Goal: Task Accomplishment & Management: Manage account settings

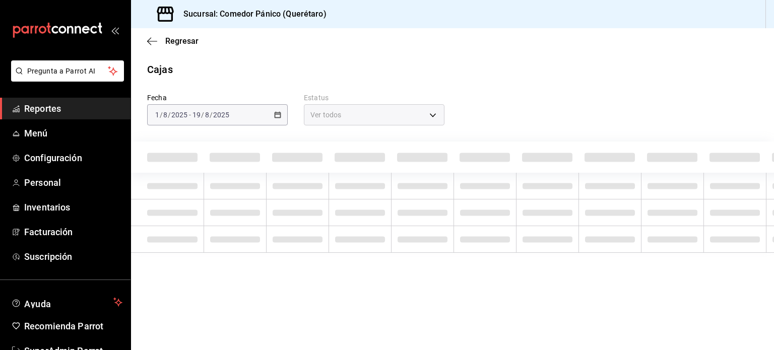
scroll to position [30, 0]
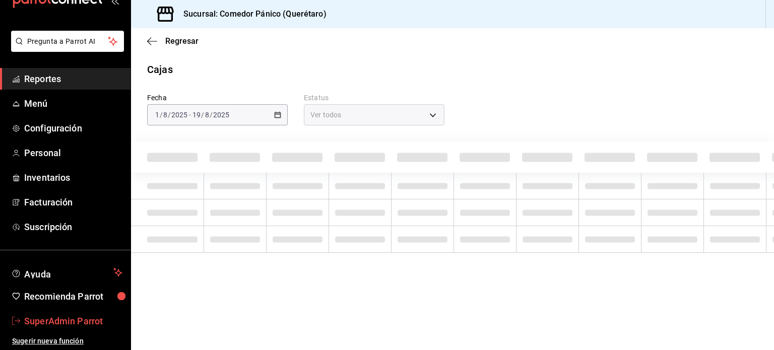
click at [48, 321] on span "SuperAdmin Parrot" at bounding box center [73, 321] width 98 height 14
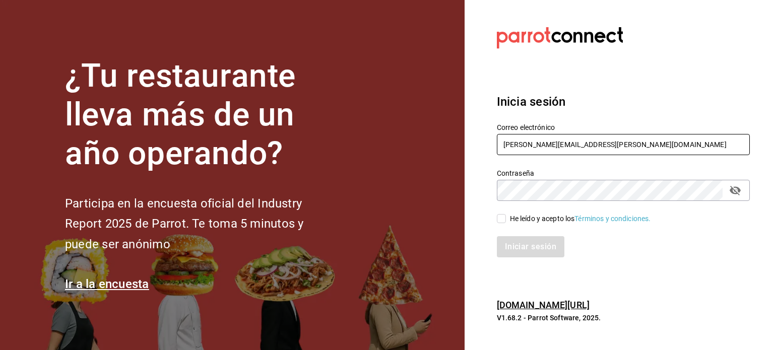
click at [590, 147] on input "[PERSON_NAME][EMAIL_ADDRESS][PERSON_NAME][DOMAIN_NAME]" at bounding box center [623, 144] width 253 height 21
paste input "[EMAIL_ADDRESS][DOMAIN_NAME]"
type input "[EMAIL_ADDRESS][DOMAIN_NAME]"
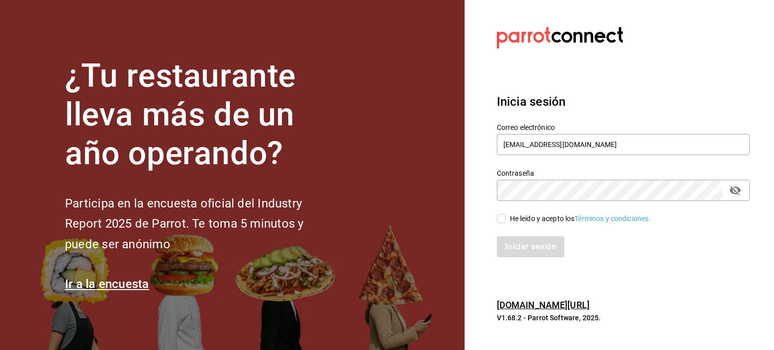
click at [502, 214] on div "He leído y acepto los Términos y condiciones." at bounding box center [623, 218] width 253 height 11
click at [502, 214] on label "He leído y acepto los Términos y condiciones." at bounding box center [574, 219] width 154 height 11
click at [502, 214] on input "He leído y acepto los Términos y condiciones." at bounding box center [501, 218] width 9 height 9
checkbox input "true"
drag, startPoint x: 552, startPoint y: 179, endPoint x: 552, endPoint y: 202, distance: 23.7
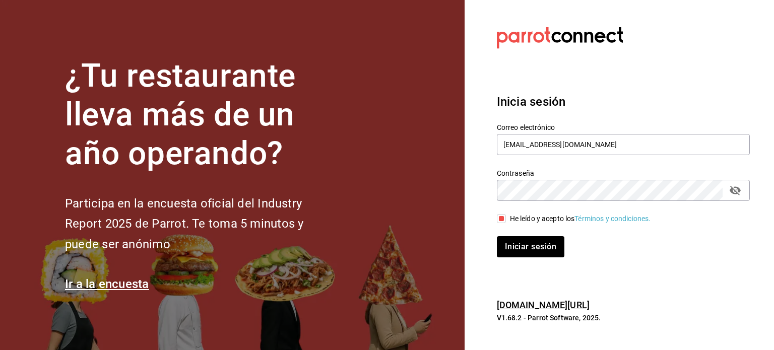
click at [552, 202] on div "Correo electrónico [EMAIL_ADDRESS][DOMAIN_NAME] Contraseña Contraseña He leído …" at bounding box center [617, 184] width 265 height 147
click at [540, 179] on div "Contraseña Contraseña" at bounding box center [623, 185] width 253 height 32
click at [497, 236] on button "Iniciar sesión" at bounding box center [530, 246] width 67 height 21
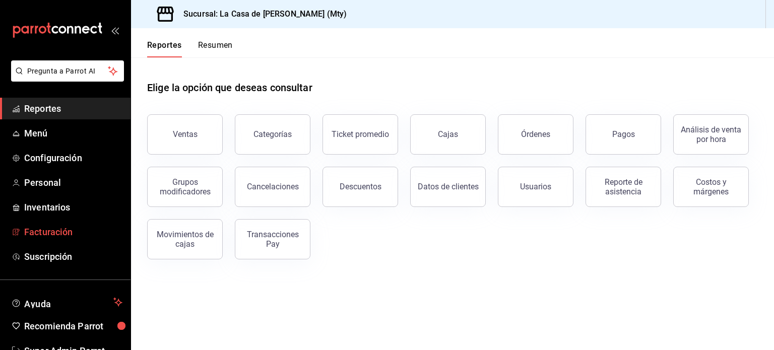
click at [48, 229] on span "Facturación" at bounding box center [73, 232] width 98 height 14
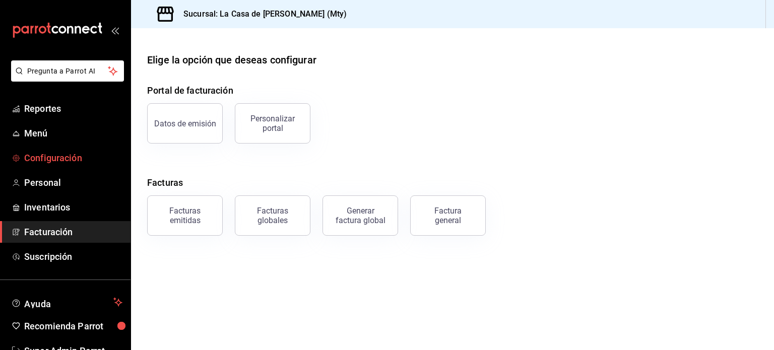
click at [64, 154] on span "Configuración" at bounding box center [73, 158] width 98 height 14
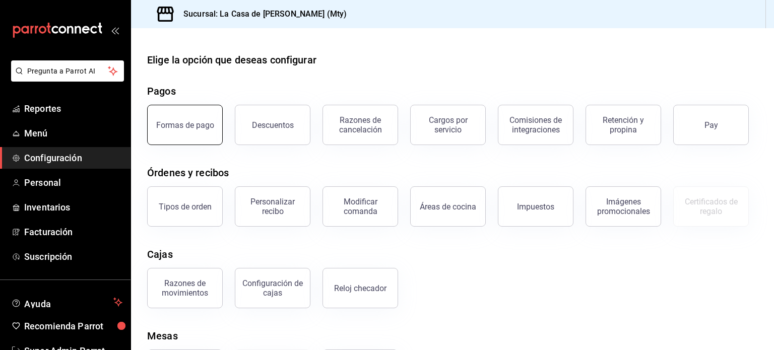
click at [184, 130] on button "Formas de pago" at bounding box center [185, 125] width 76 height 40
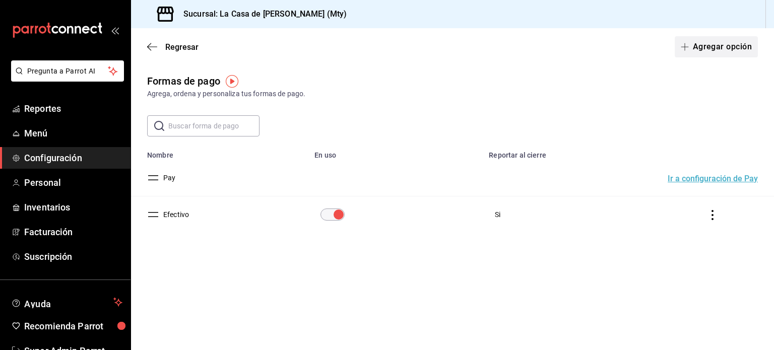
click at [703, 44] on button "Agregar opción" at bounding box center [715, 46] width 83 height 21
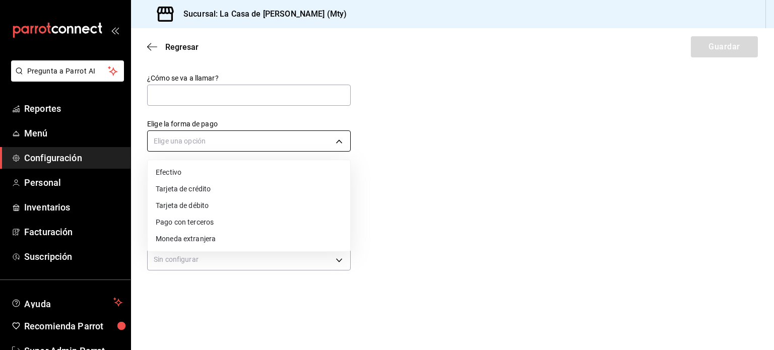
click at [257, 141] on body "Pregunta a Parrot AI Reportes Menú Configuración Personal Inventarios Facturaci…" at bounding box center [387, 175] width 774 height 350
click at [153, 49] on div at bounding box center [387, 175] width 774 height 350
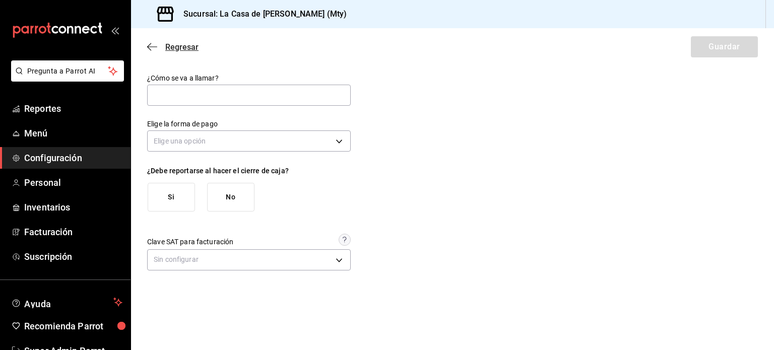
click at [152, 43] on icon "button" at bounding box center [152, 46] width 10 height 9
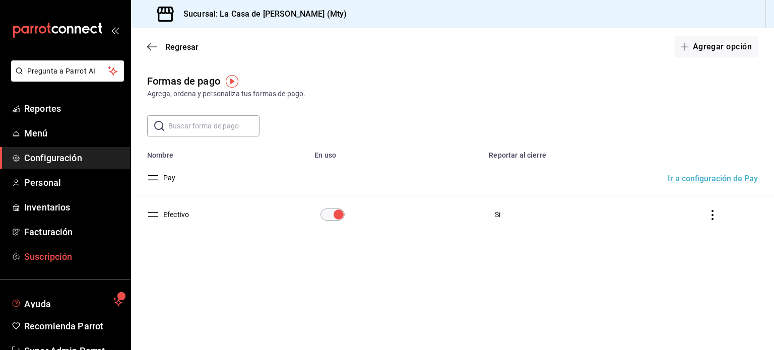
scroll to position [30, 0]
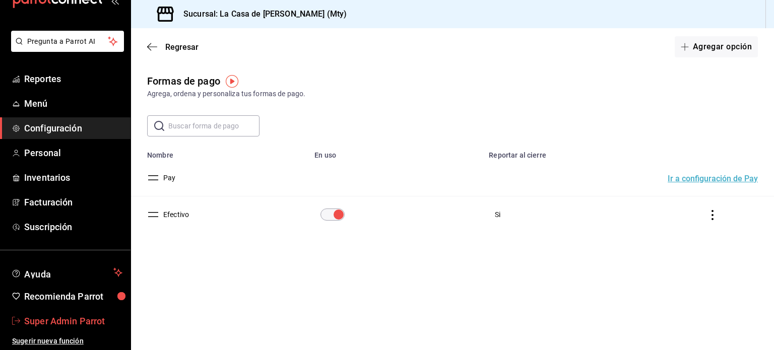
click at [60, 322] on span "Super Admin Parrot" at bounding box center [73, 321] width 98 height 14
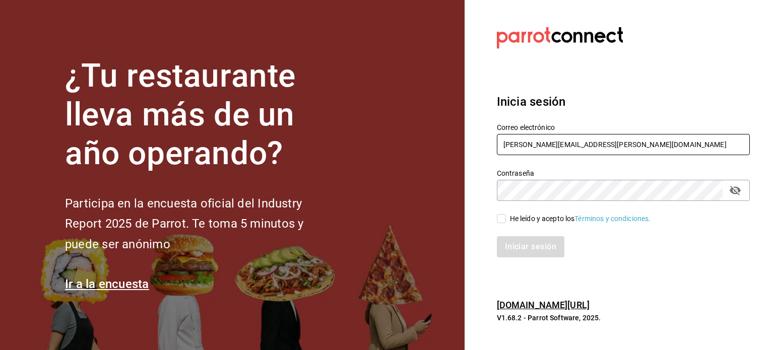
click at [588, 152] on input "[PERSON_NAME][EMAIL_ADDRESS][PERSON_NAME][DOMAIN_NAME]" at bounding box center [623, 144] width 253 height 21
paste input "monchoso@tamps.com"
click at [588, 152] on input "monchoso@tamps.com" at bounding box center [623, 144] width 253 height 21
type input "monchoso@tamps.com"
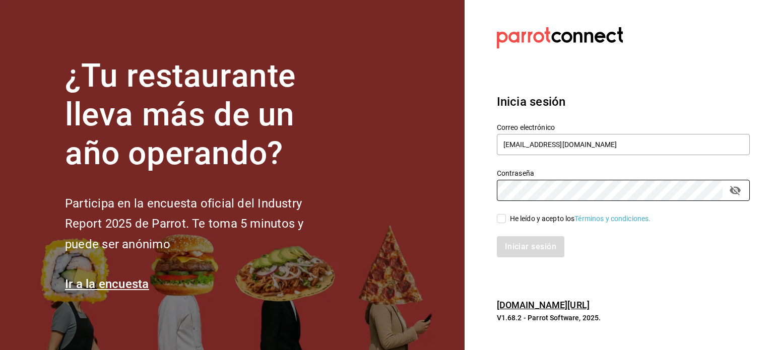
click at [510, 221] on div "He leído y acepto los Términos y condiciones." at bounding box center [580, 219] width 141 height 11
click at [506, 221] on input "He leído y acepto los Términos y condiciones." at bounding box center [501, 218] width 9 height 9
checkbox input "true"
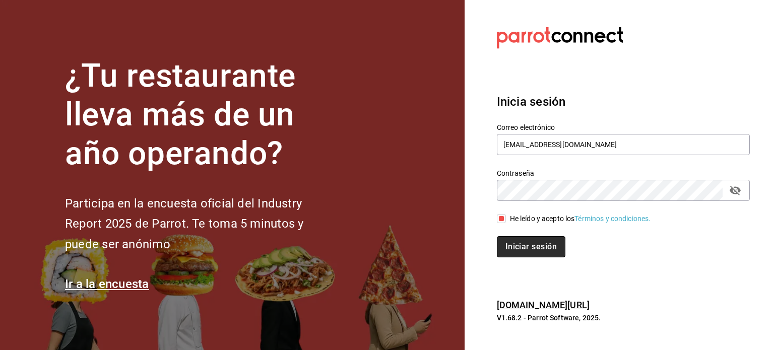
click at [525, 247] on button "Iniciar sesión" at bounding box center [531, 246] width 69 height 21
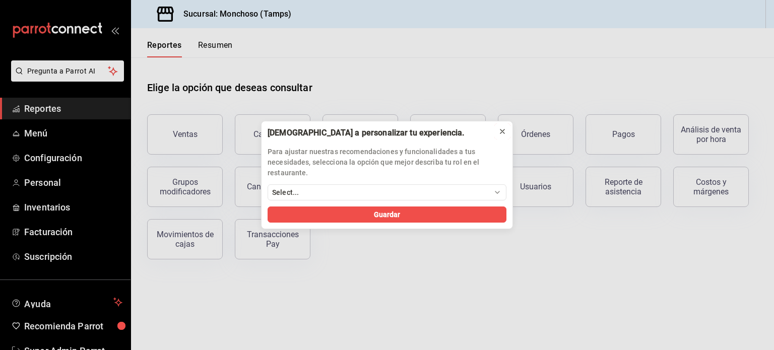
click at [497, 129] on button at bounding box center [502, 131] width 16 height 16
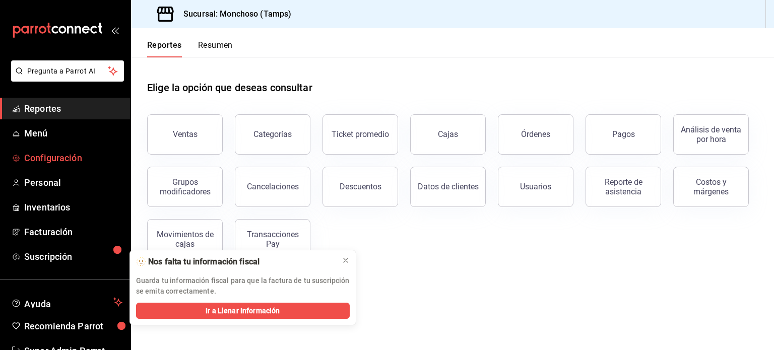
click at [64, 159] on span "Configuración" at bounding box center [73, 158] width 98 height 14
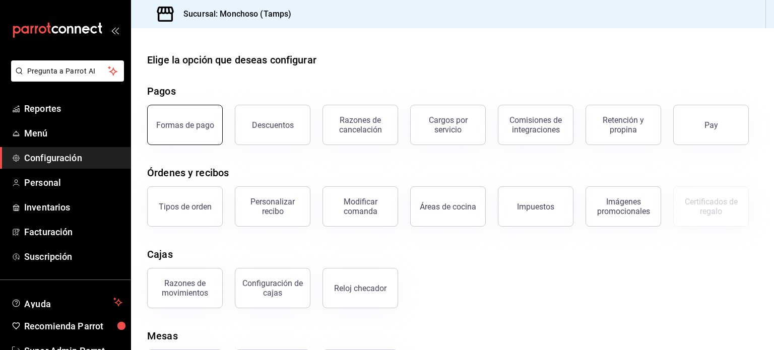
click at [183, 124] on div "Formas de pago" at bounding box center [185, 125] width 58 height 10
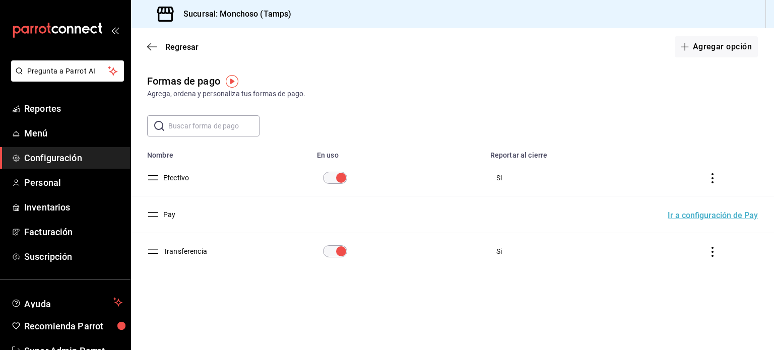
click at [187, 249] on button "Transferencia" at bounding box center [183, 251] width 48 height 10
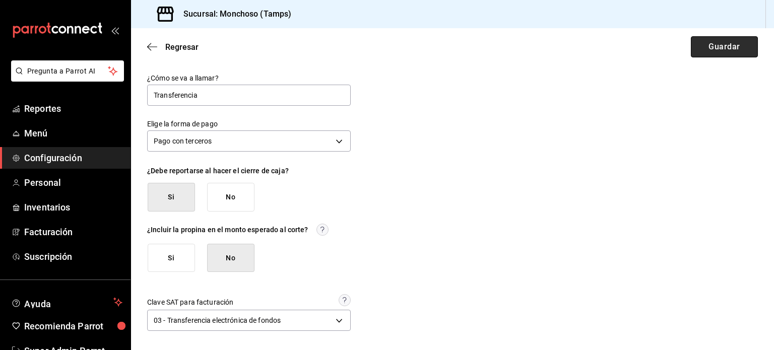
click at [724, 40] on button "Guardar" at bounding box center [724, 46] width 67 height 21
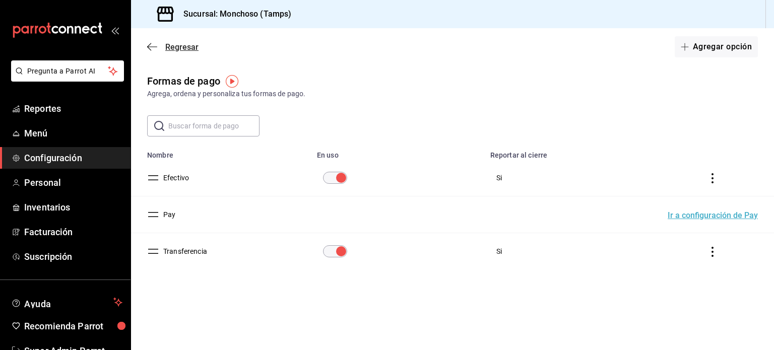
click at [148, 49] on icon "button" at bounding box center [152, 46] width 10 height 9
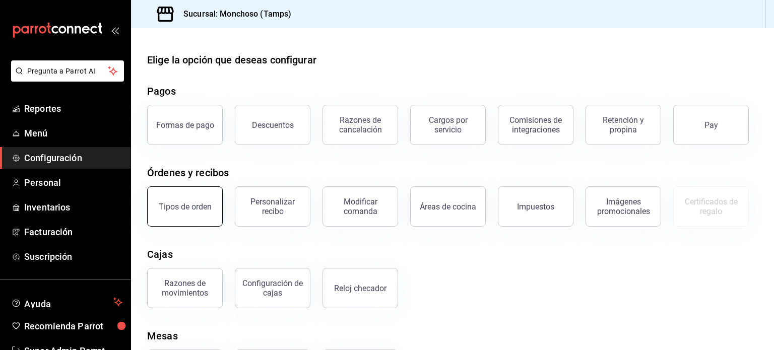
click at [185, 199] on button "Tipos de orden" at bounding box center [185, 206] width 76 height 40
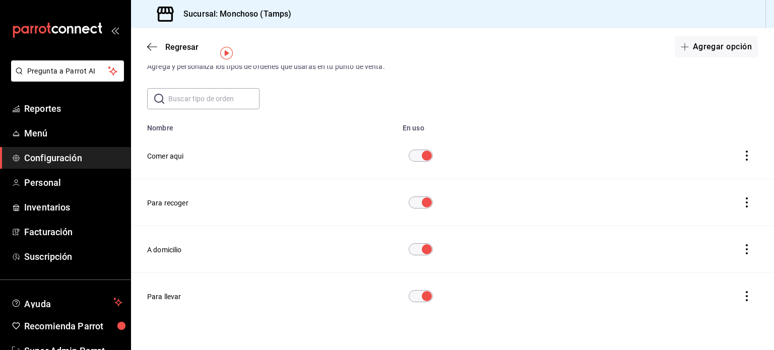
scroll to position [28, 0]
click at [741, 298] on icon "actions" at bounding box center [746, 295] width 10 height 10
drag, startPoint x: 169, startPoint y: 298, endPoint x: 162, endPoint y: 296, distance: 7.7
click at [162, 296] on div at bounding box center [387, 175] width 774 height 350
click at [162, 296] on body "Pregunta a Parrot AI Reportes Menú Configuración Personal Inventarios Facturaci…" at bounding box center [387, 175] width 774 height 350
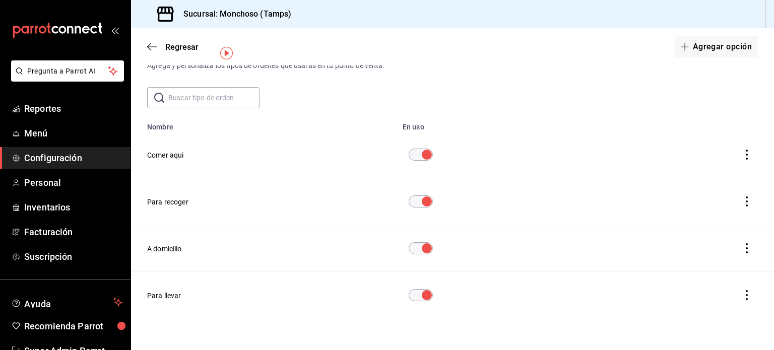
click at [162, 296] on button "Para llevar" at bounding box center [164, 296] width 34 height 10
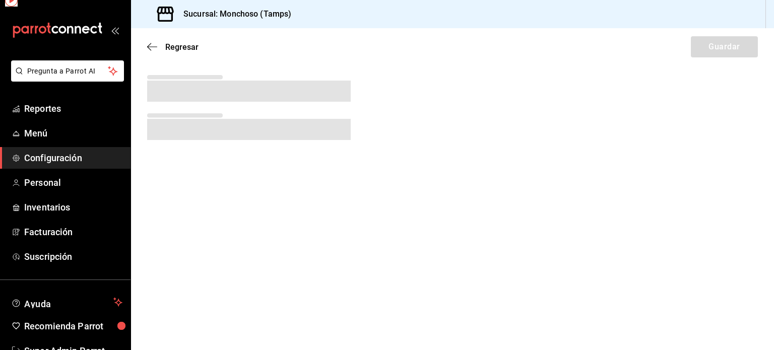
click at [162, 296] on main "Regresar Guardar" at bounding box center [452, 189] width 643 height 322
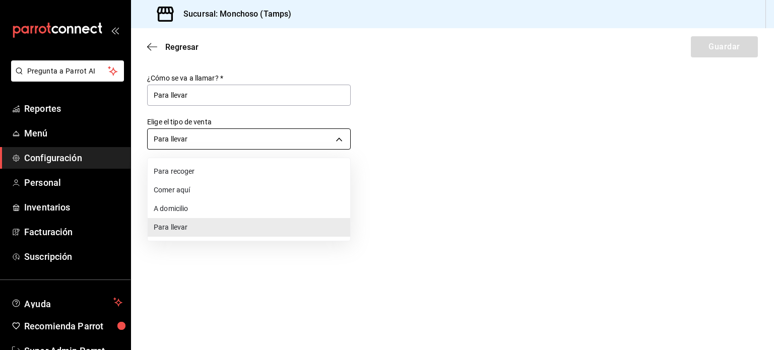
click at [260, 142] on body "Pregunta a Parrot AI Reportes Menú Configuración Personal Inventarios Facturaci…" at bounding box center [387, 175] width 774 height 350
click at [260, 142] on div at bounding box center [387, 175] width 774 height 350
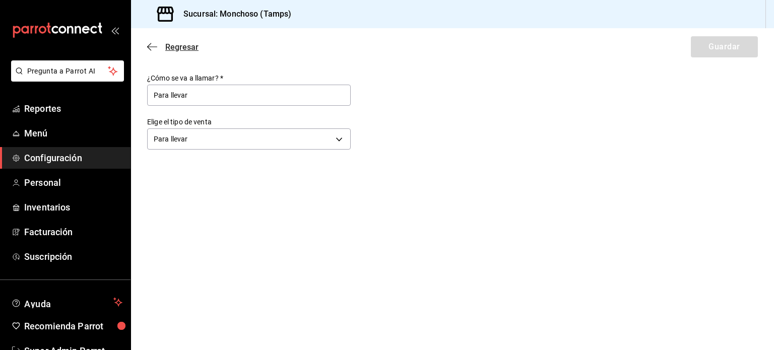
click at [151, 43] on icon "button" at bounding box center [152, 46] width 10 height 9
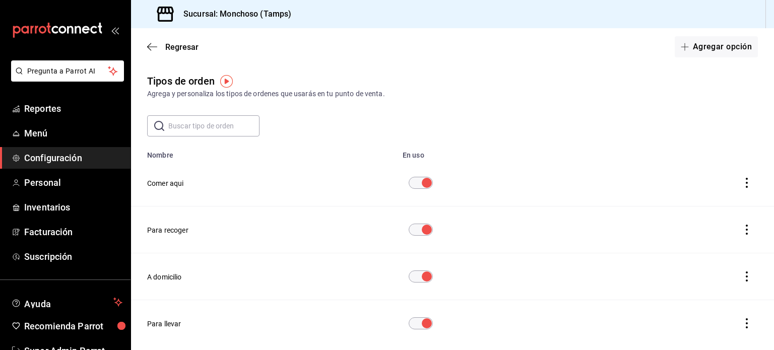
click at [151, 43] on icon "button" at bounding box center [152, 46] width 10 height 9
